Goal: Transaction & Acquisition: Book appointment/travel/reservation

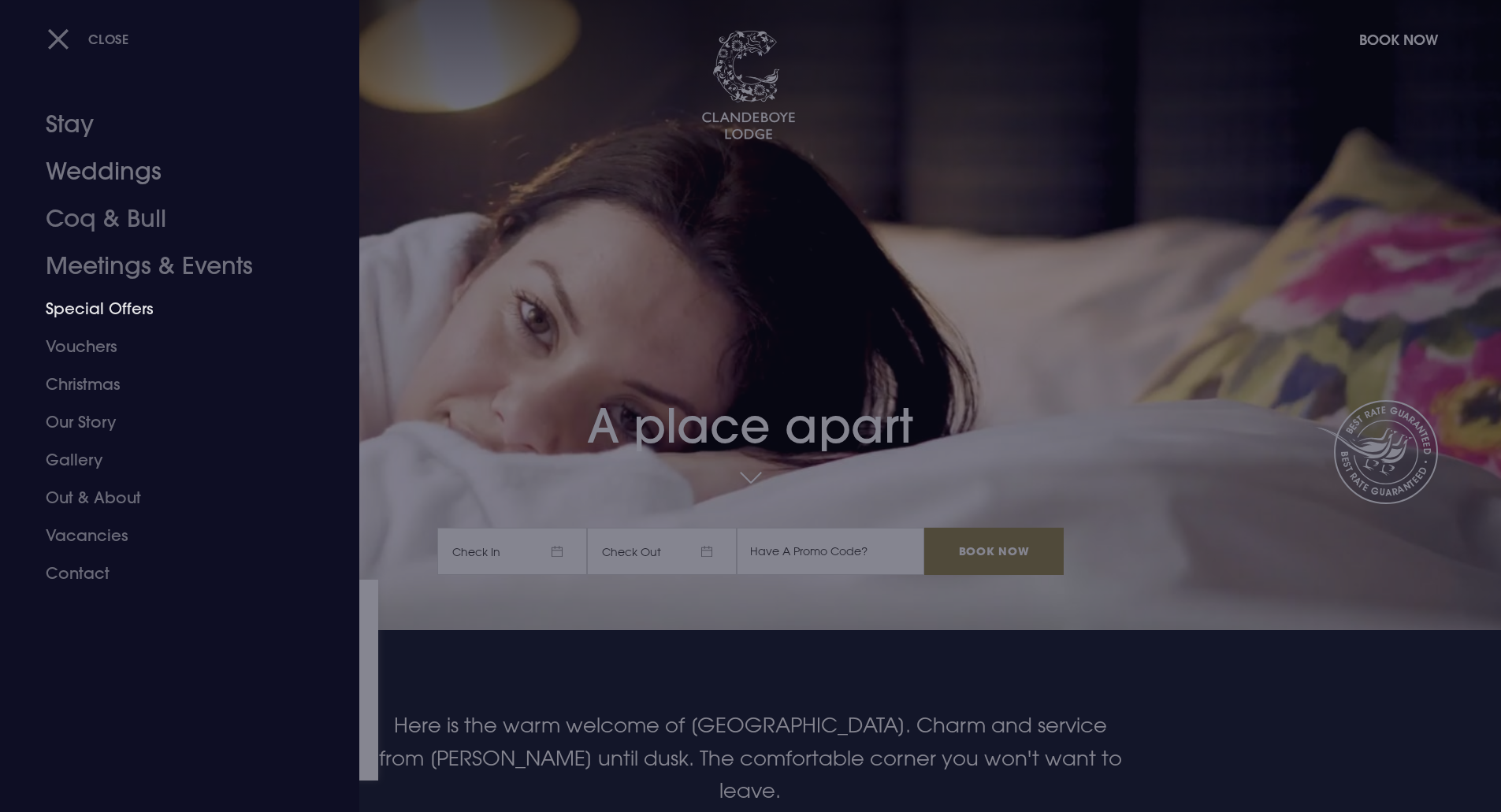
click at [85, 314] on link "Special Offers" at bounding box center [170, 309] width 249 height 38
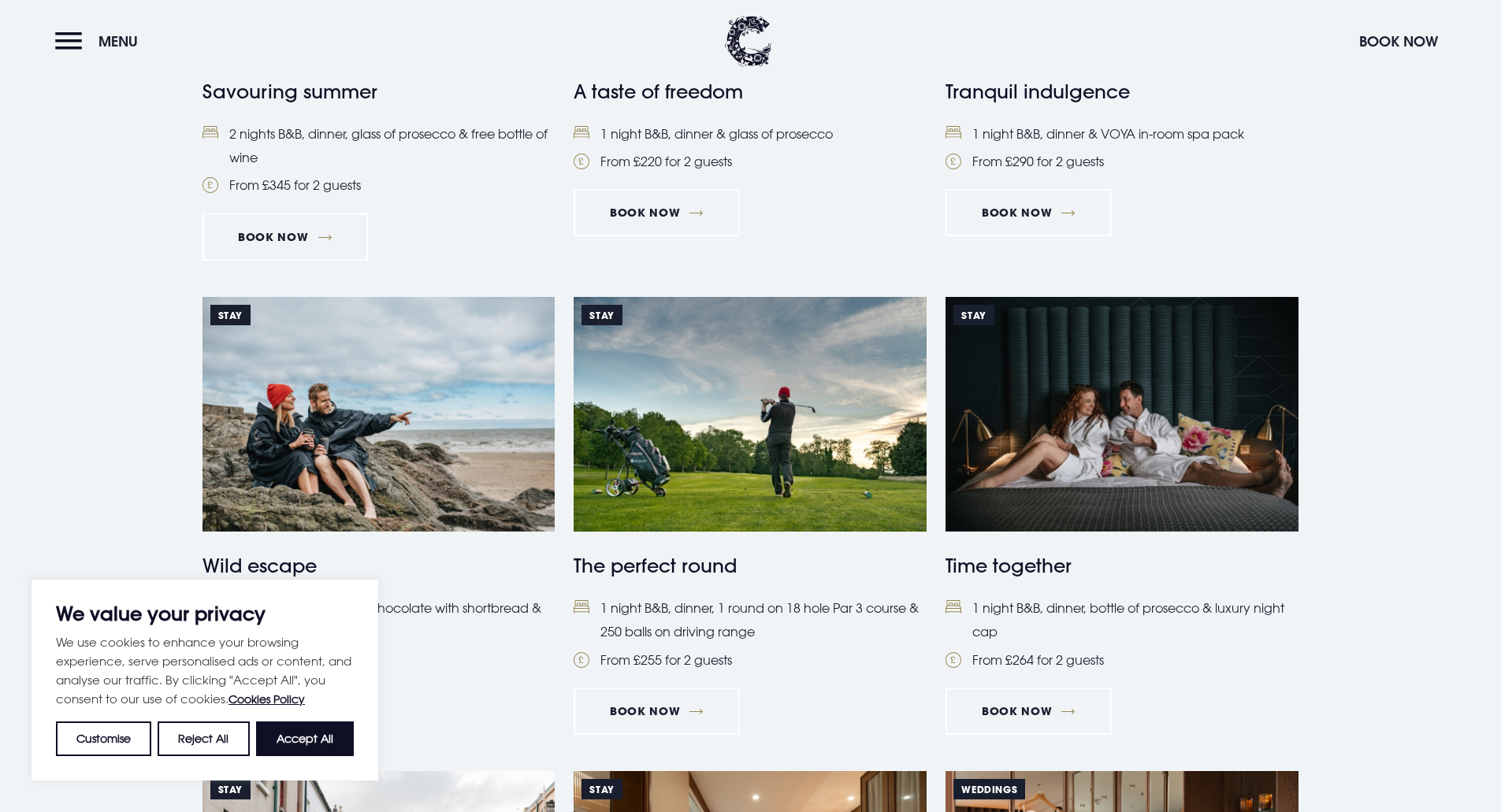
scroll to position [1181, 0]
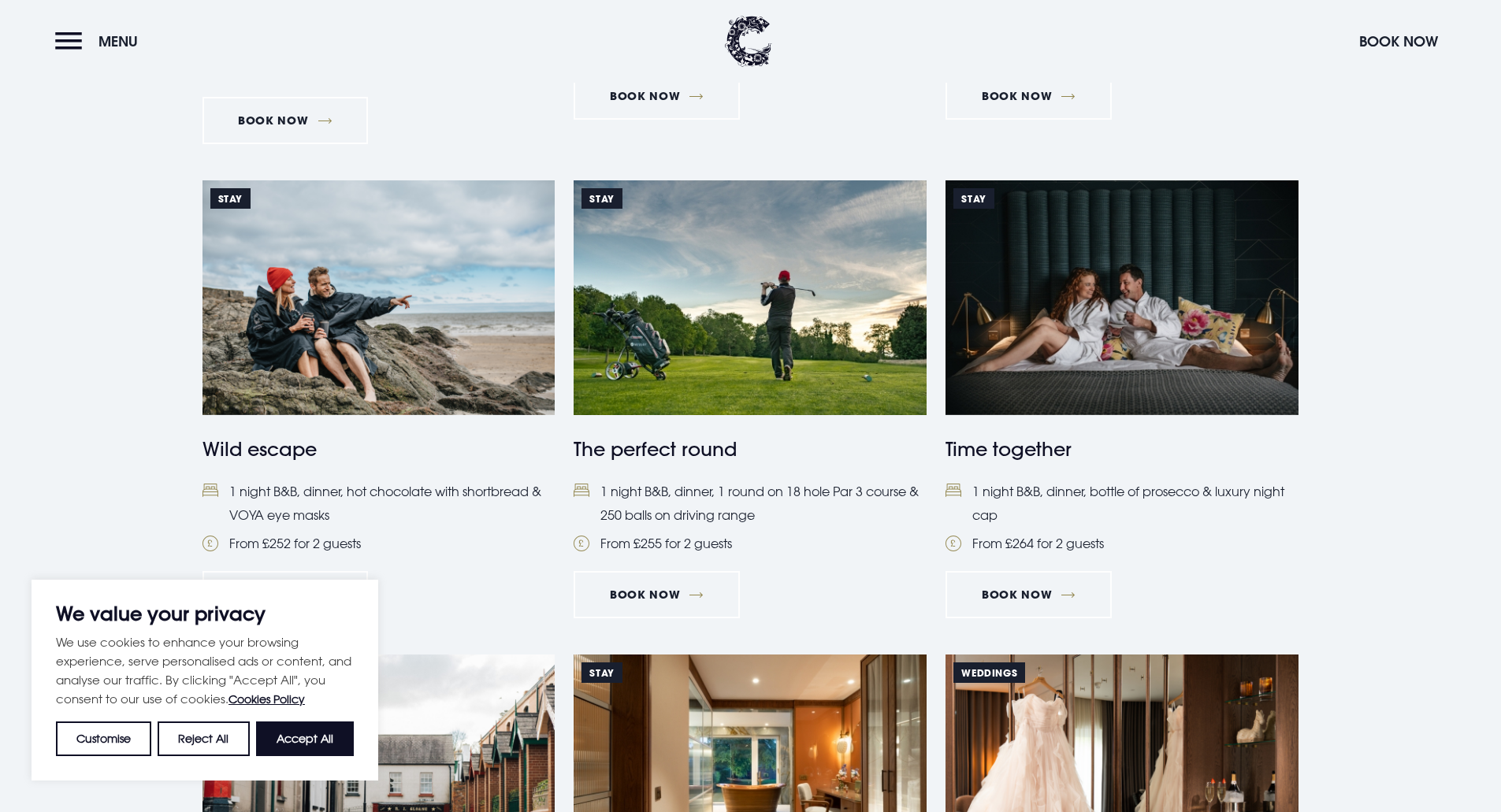
drag, startPoint x: 178, startPoint y: 740, endPoint x: 187, endPoint y: 733, distance: 11.4
click at [178, 739] on button "Reject All" at bounding box center [203, 738] width 92 height 35
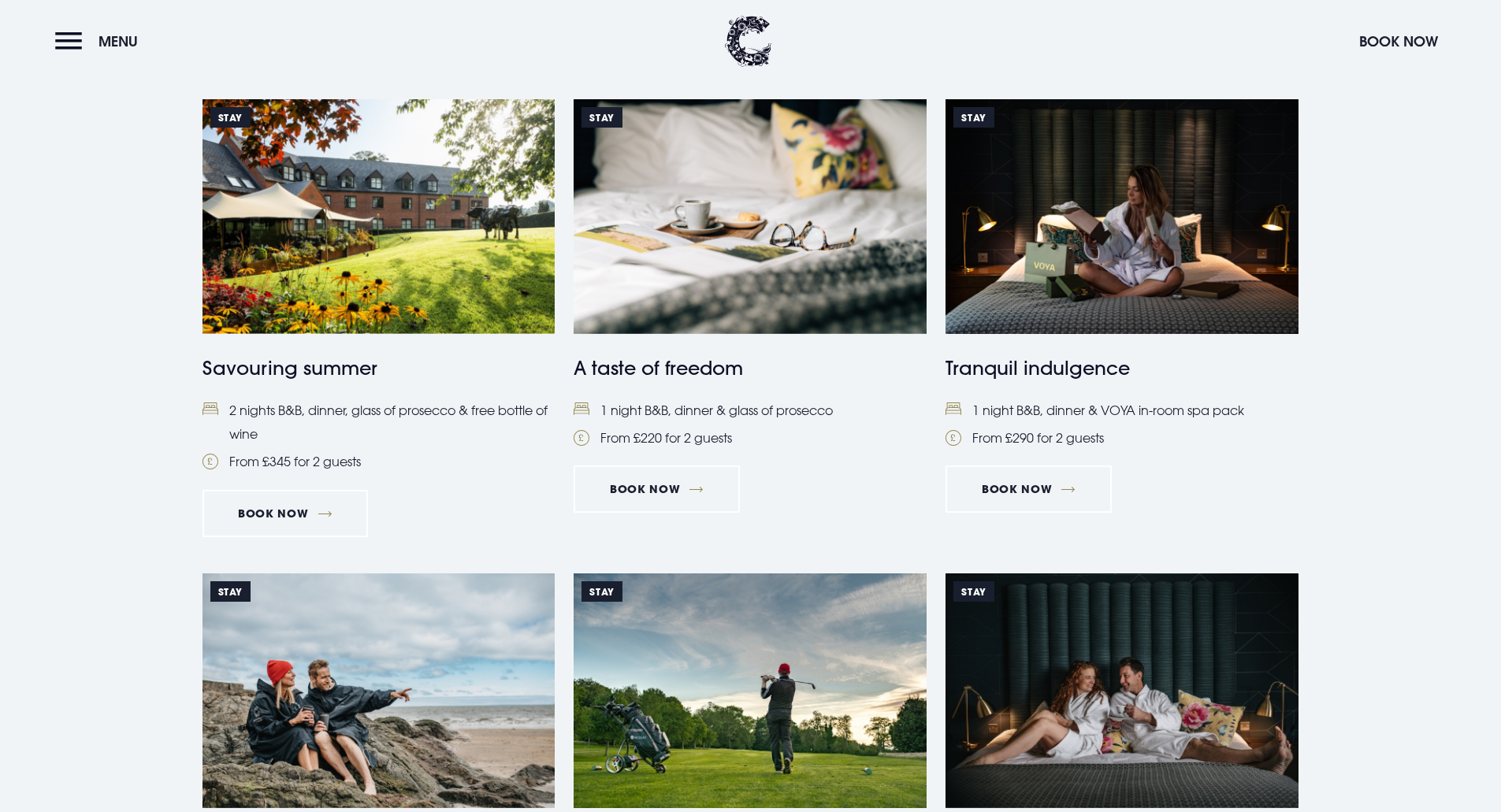
scroll to position [788, 0]
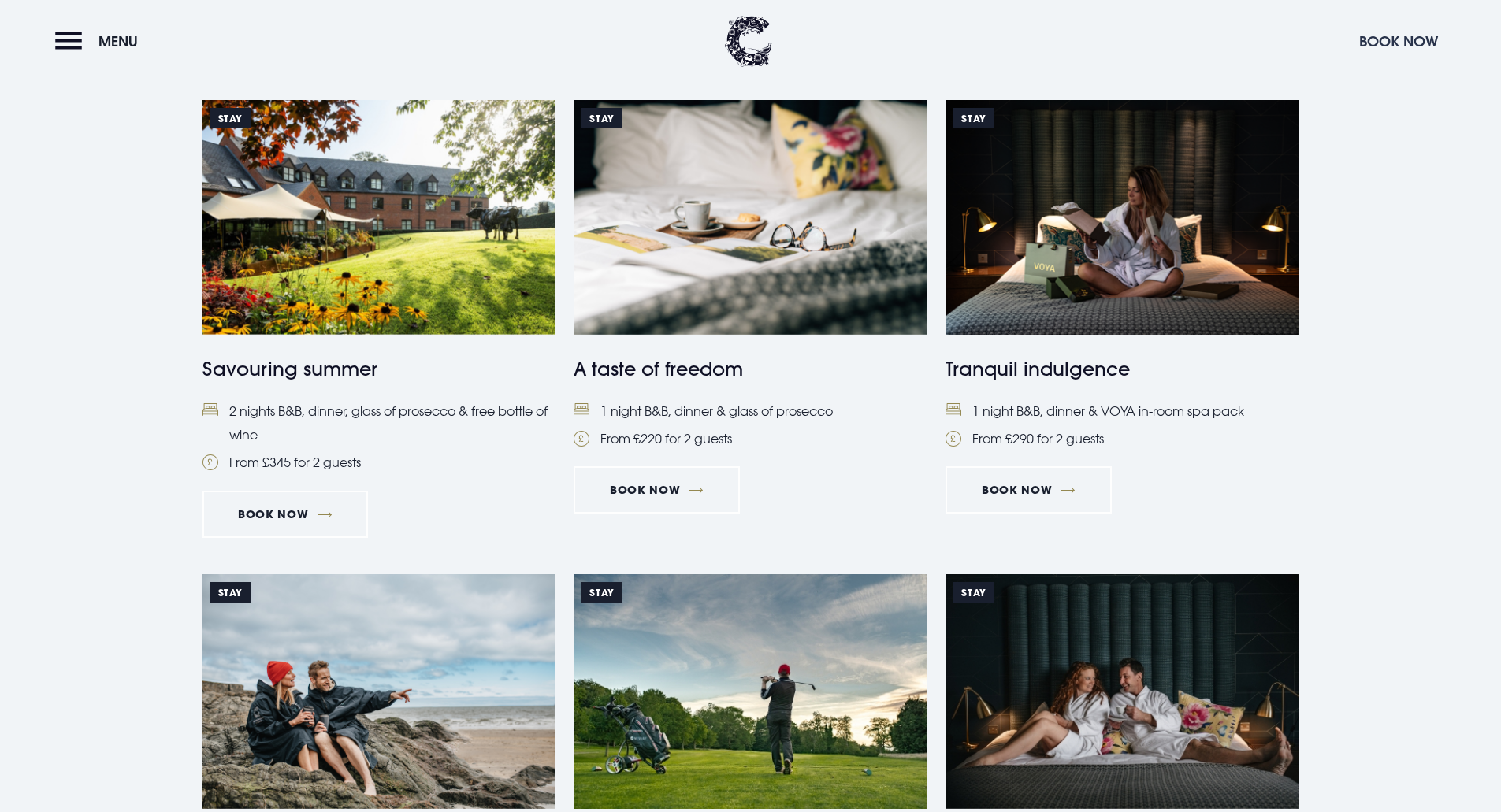
click at [1364, 41] on button "Book Now" at bounding box center [1398, 41] width 94 height 34
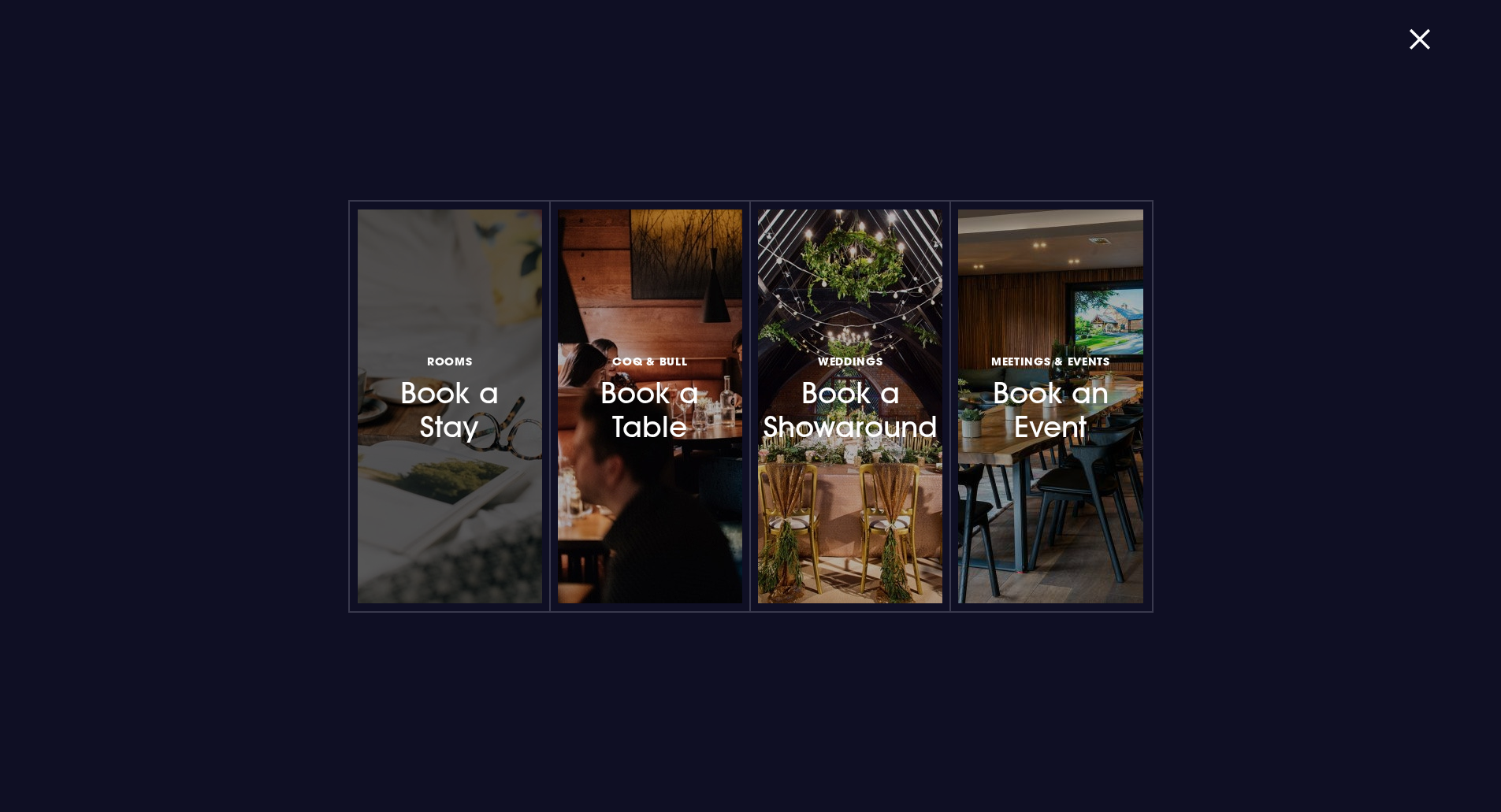
click at [429, 402] on h3 "Rooms Book a Stay" at bounding box center [449, 398] width 137 height 93
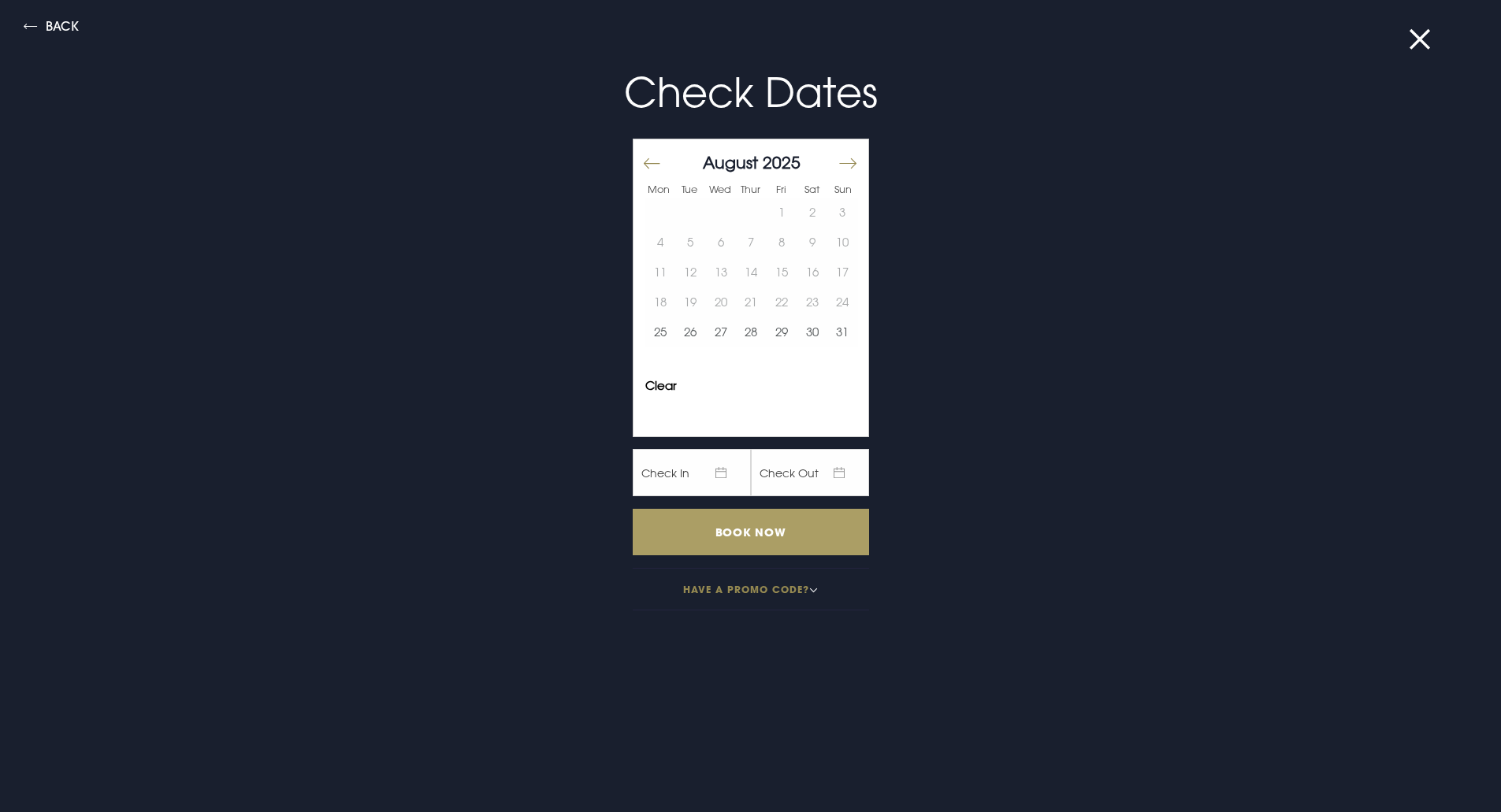
click at [814, 530] on input "Book Now" at bounding box center [750, 533] width 236 height 47
